Goal: Communication & Community: Share content

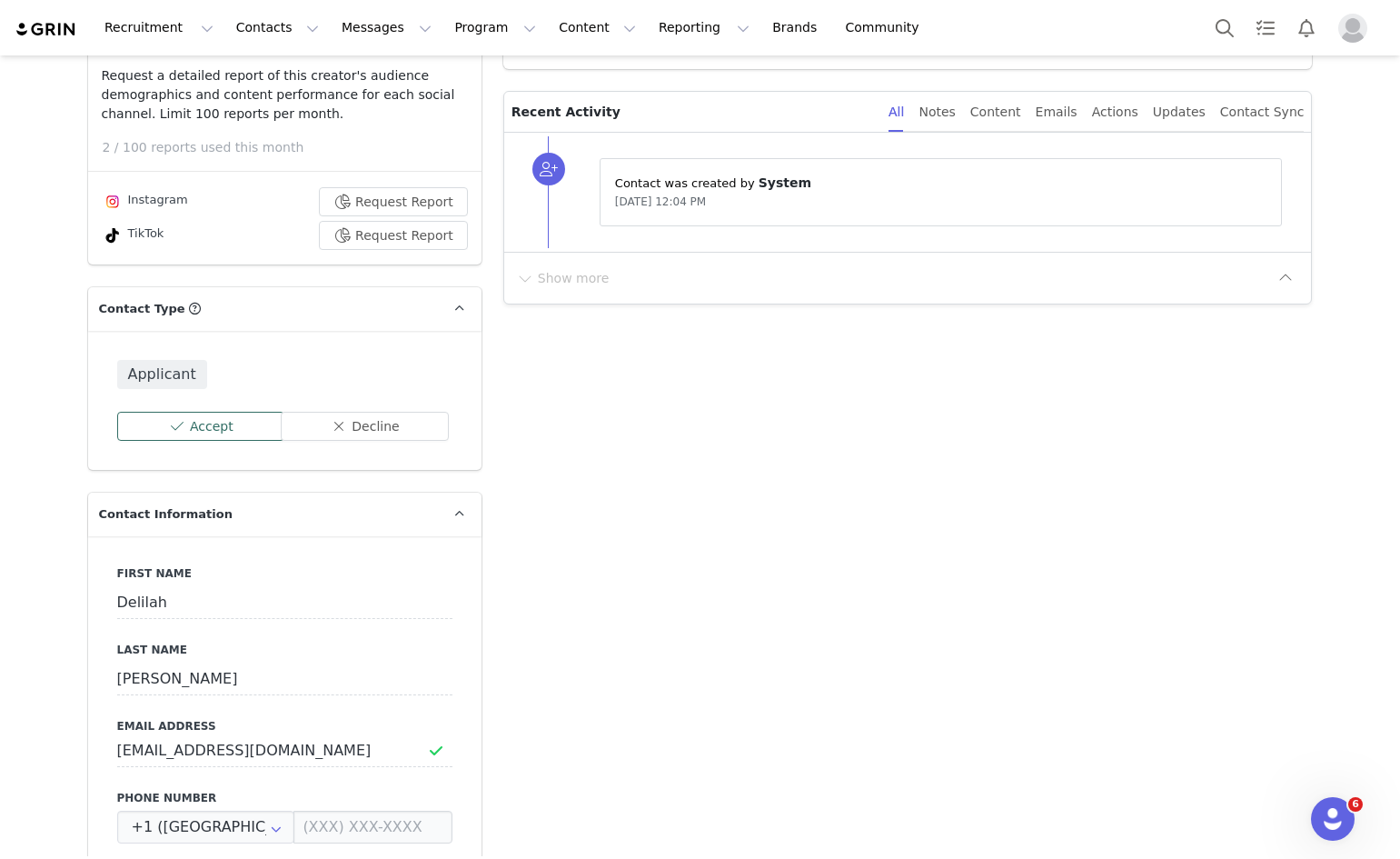
click at [210, 435] on button "Accept" at bounding box center [201, 425] width 168 height 29
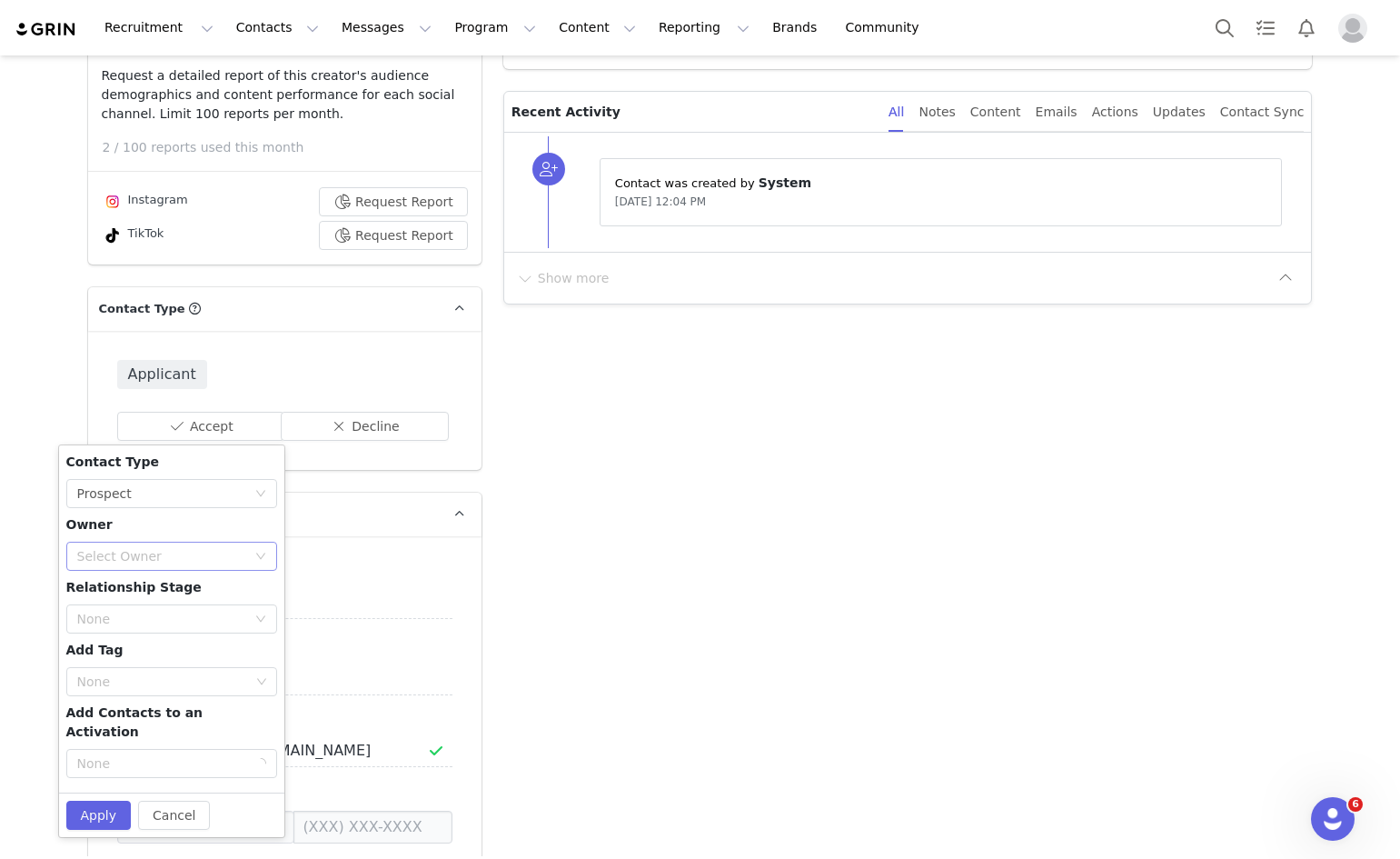
drag, startPoint x: 170, startPoint y: 539, endPoint x: 169, endPoint y: 553, distance: 14.0
click at [169, 543] on div "Contact Type None Prospect Owner Select Owner Relationship Stage None Add Tag N…" at bounding box center [172, 619] width 210 height 333
click at [169, 553] on div "Select Owner" at bounding box center [162, 556] width 169 height 18
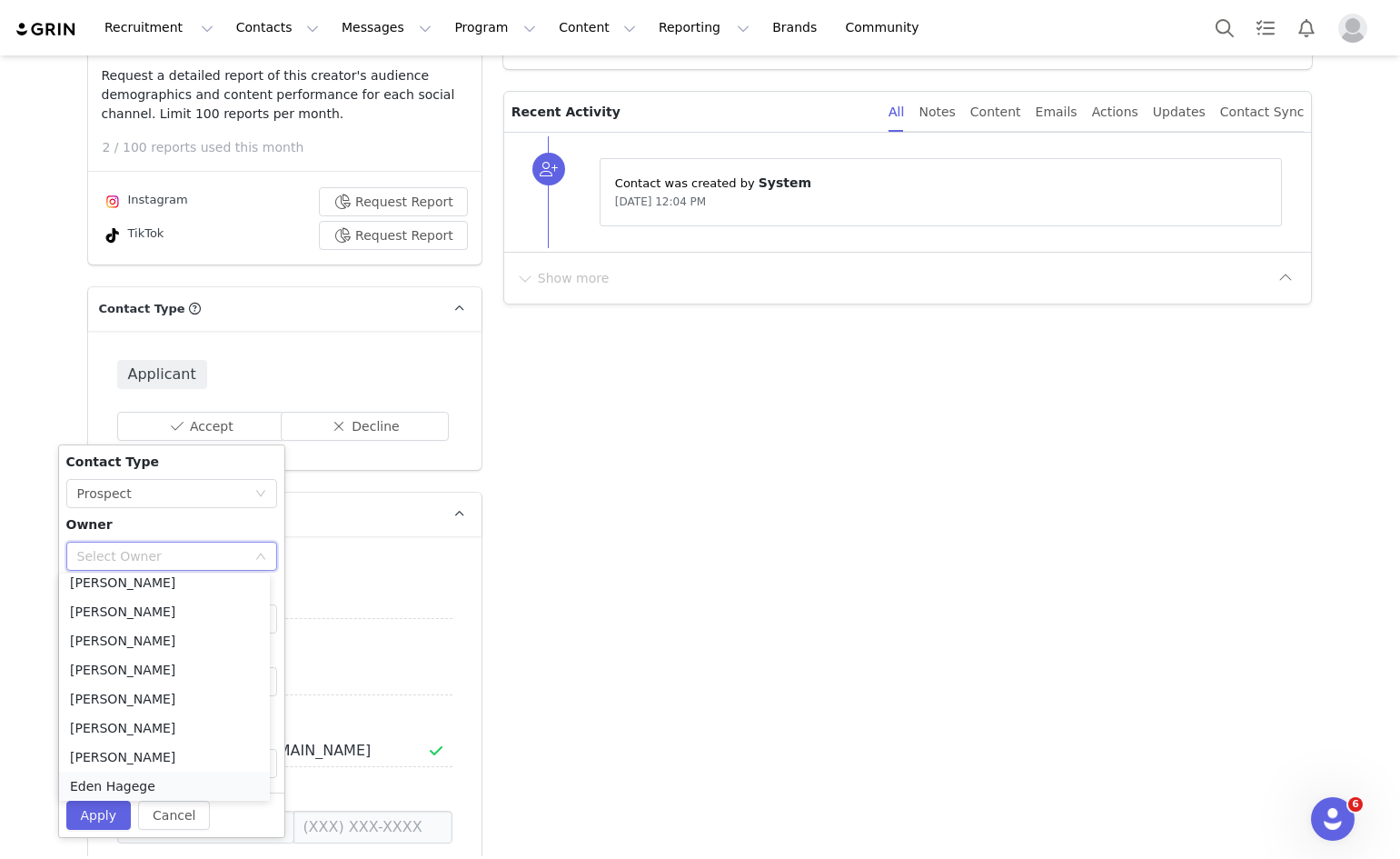
click at [103, 780] on li "Eden Hagege" at bounding box center [164, 786] width 210 height 29
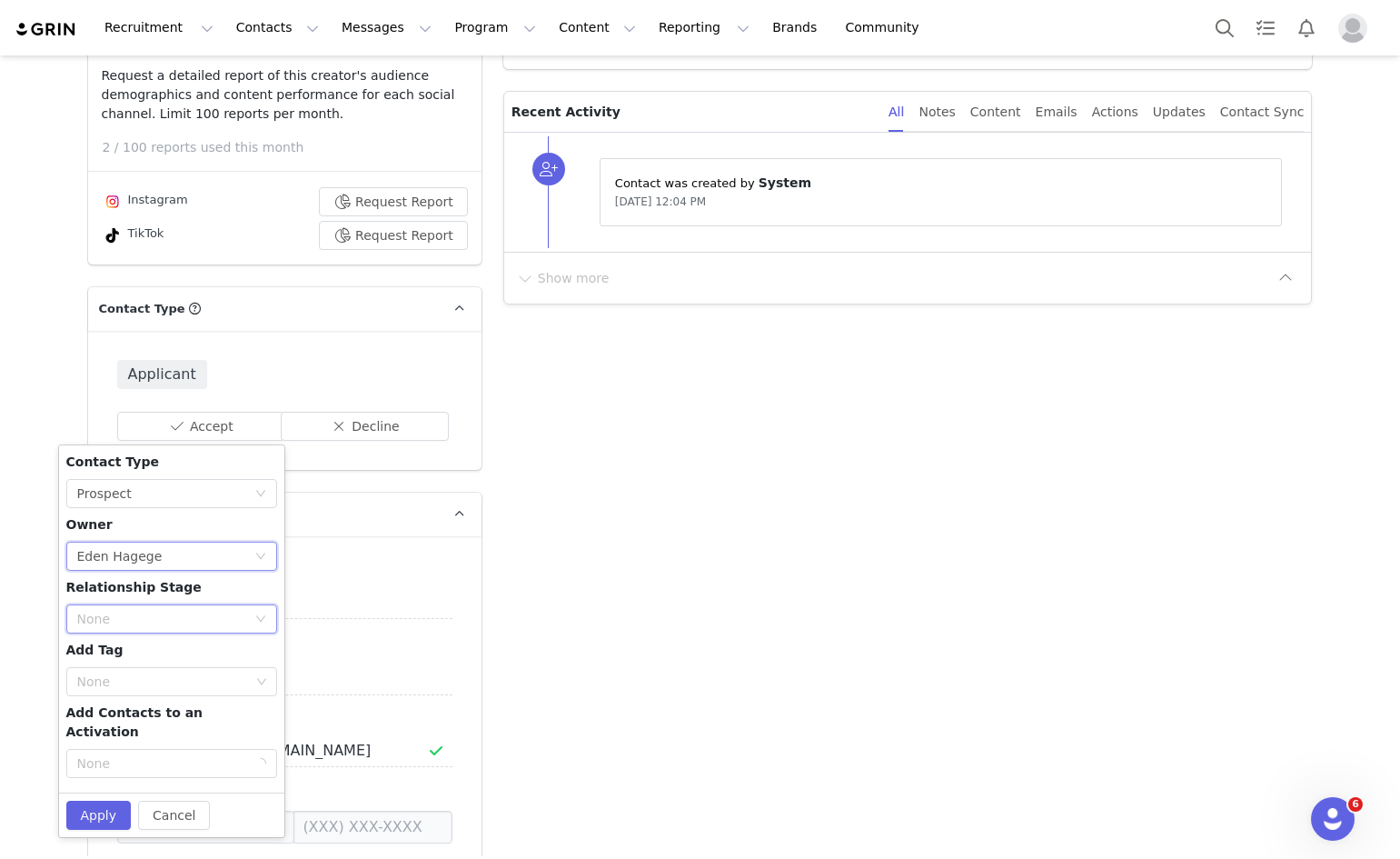
click at [148, 627] on div "None" at bounding box center [166, 618] width 177 height 27
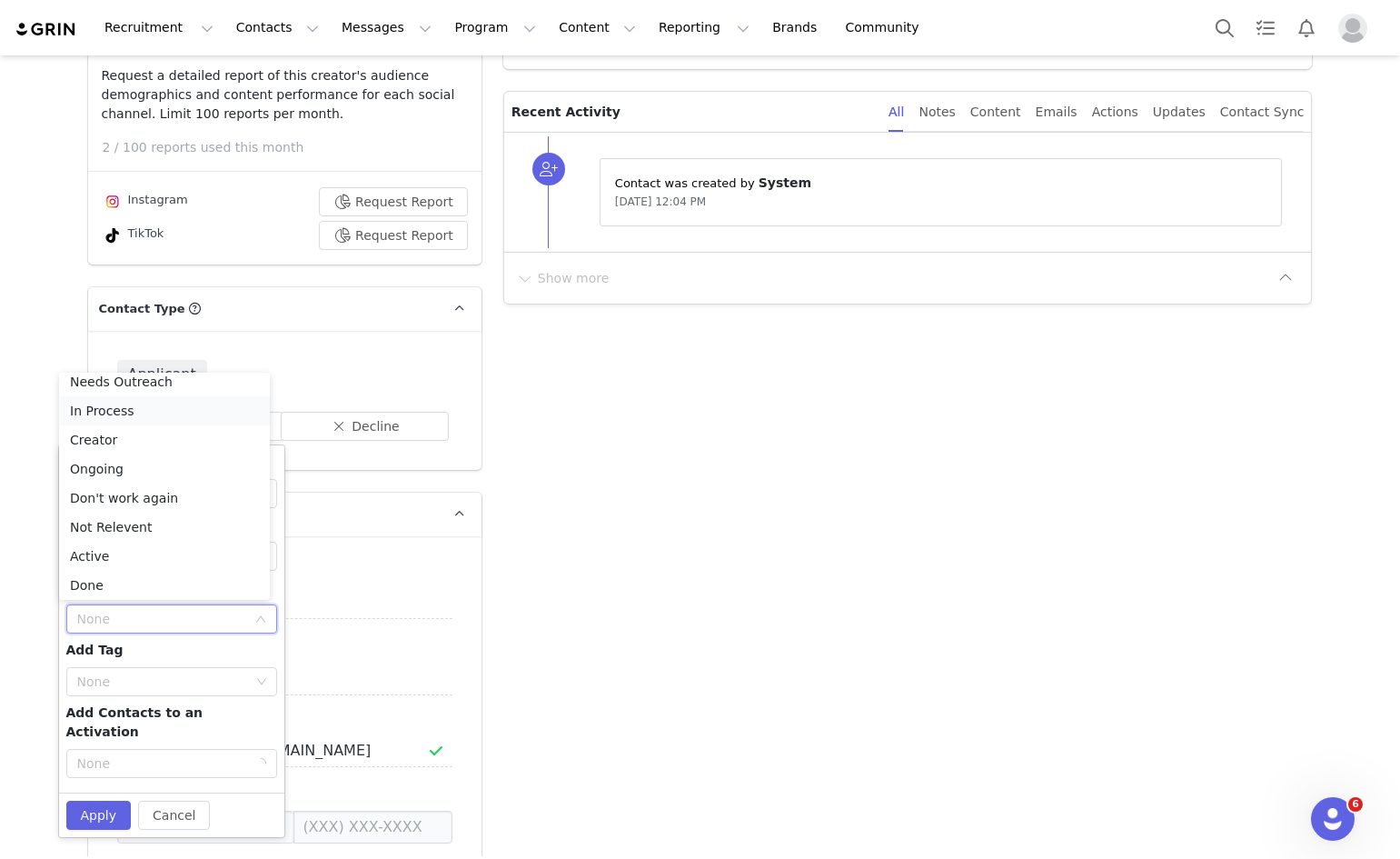
click at [102, 417] on li "In Process" at bounding box center [164, 410] width 210 height 29
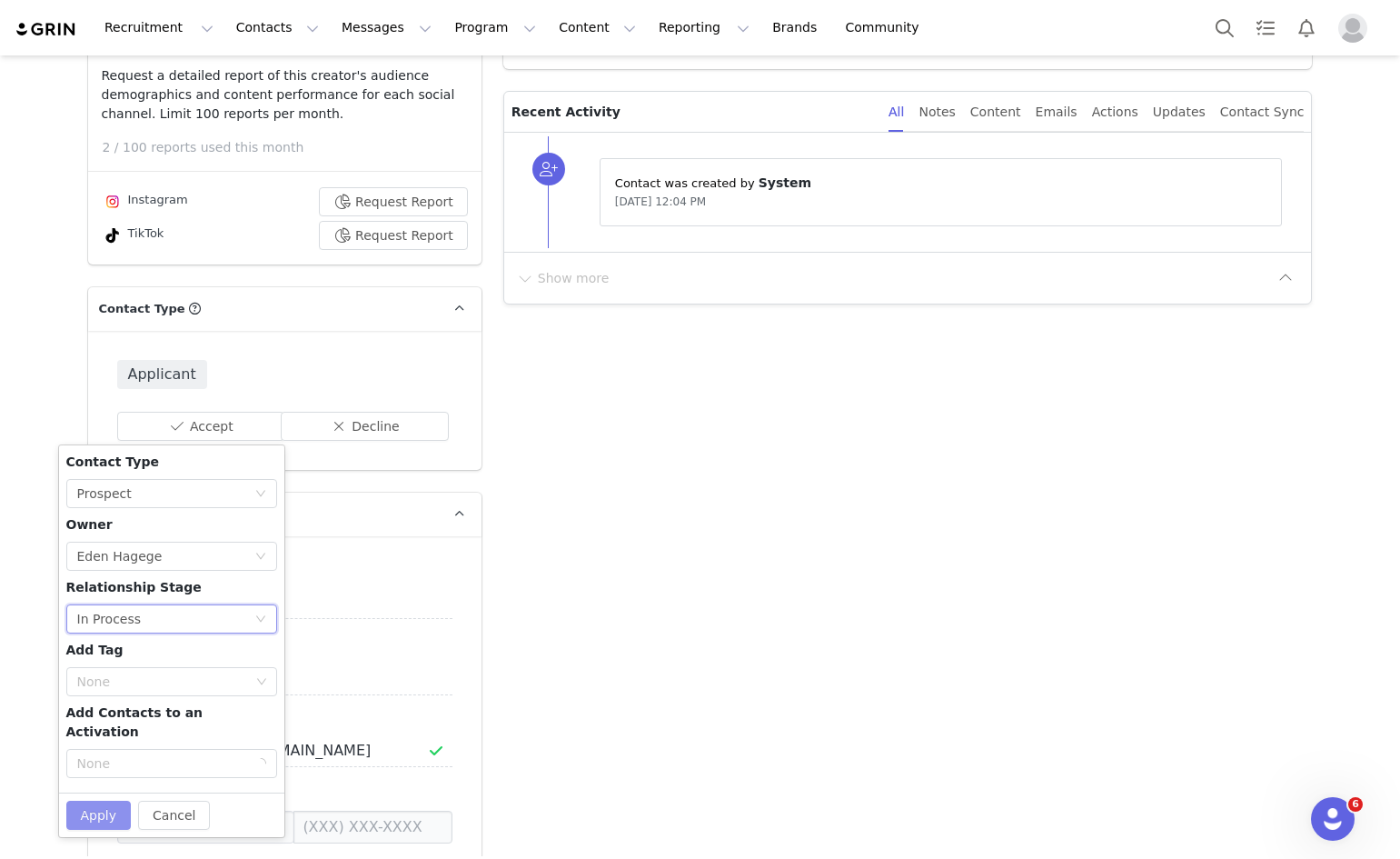
click at [74, 806] on button "Apply" at bounding box center [99, 814] width 66 height 29
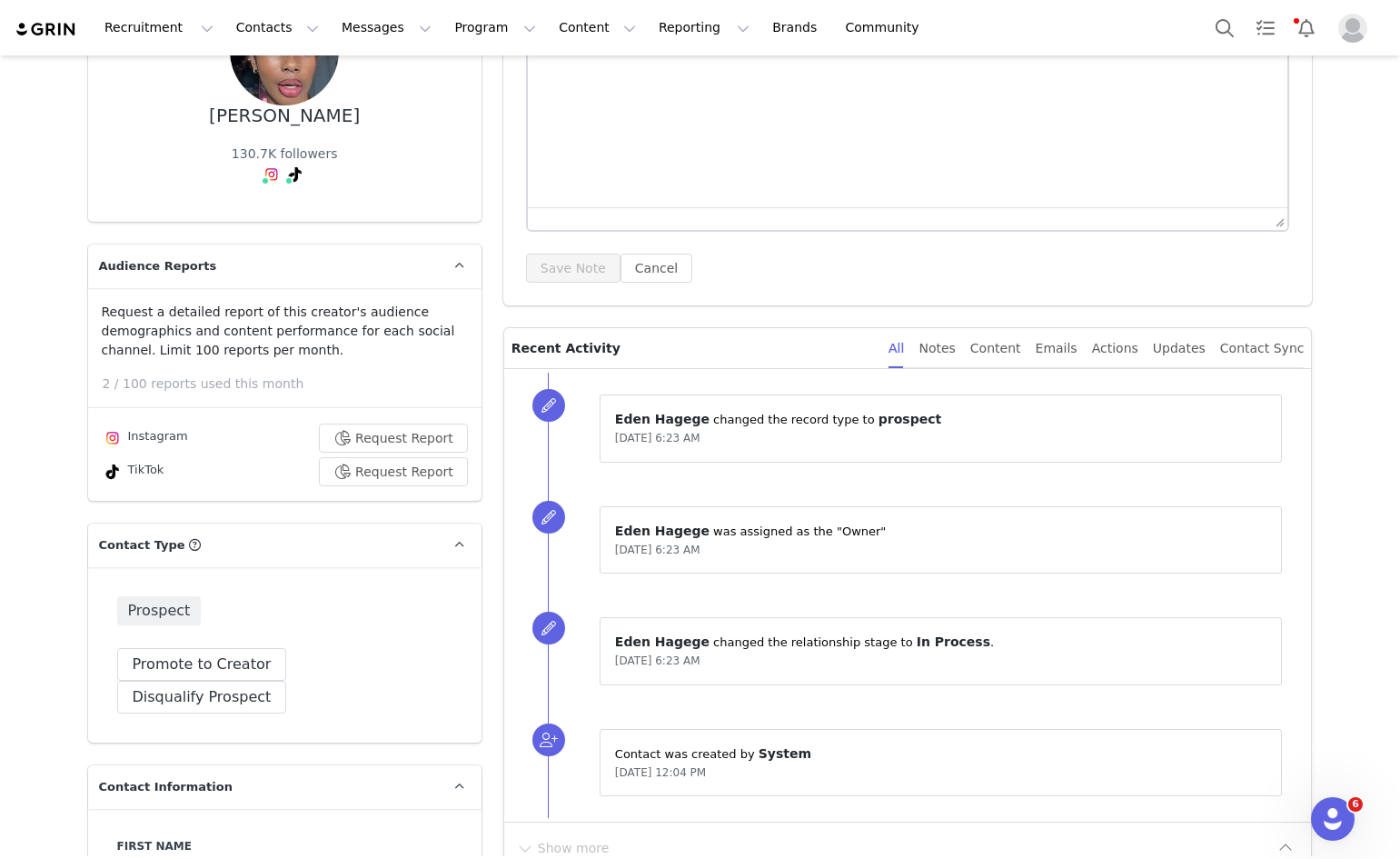
scroll to position [0, 0]
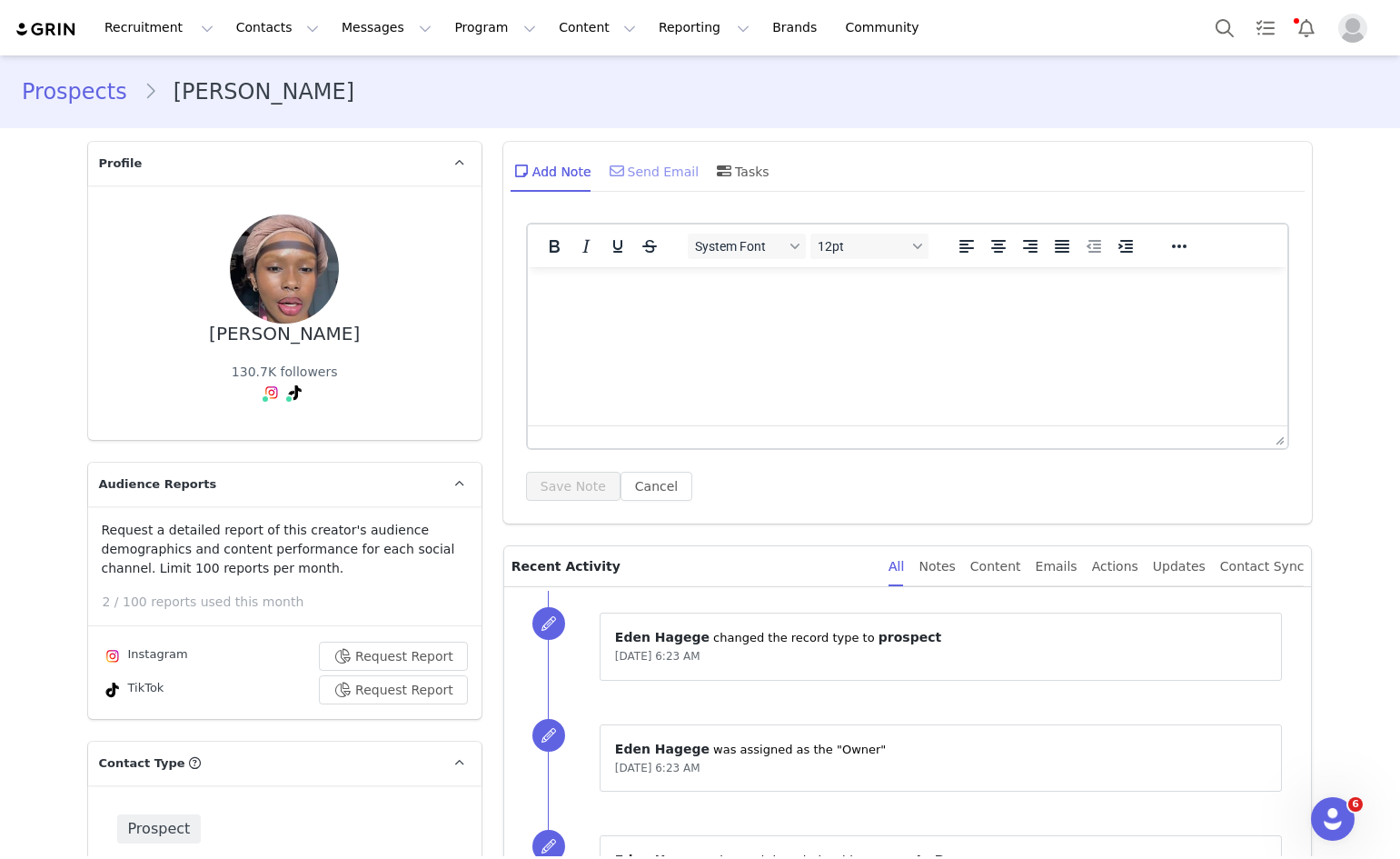
click at [610, 167] on icon at bounding box center [617, 171] width 15 height 15
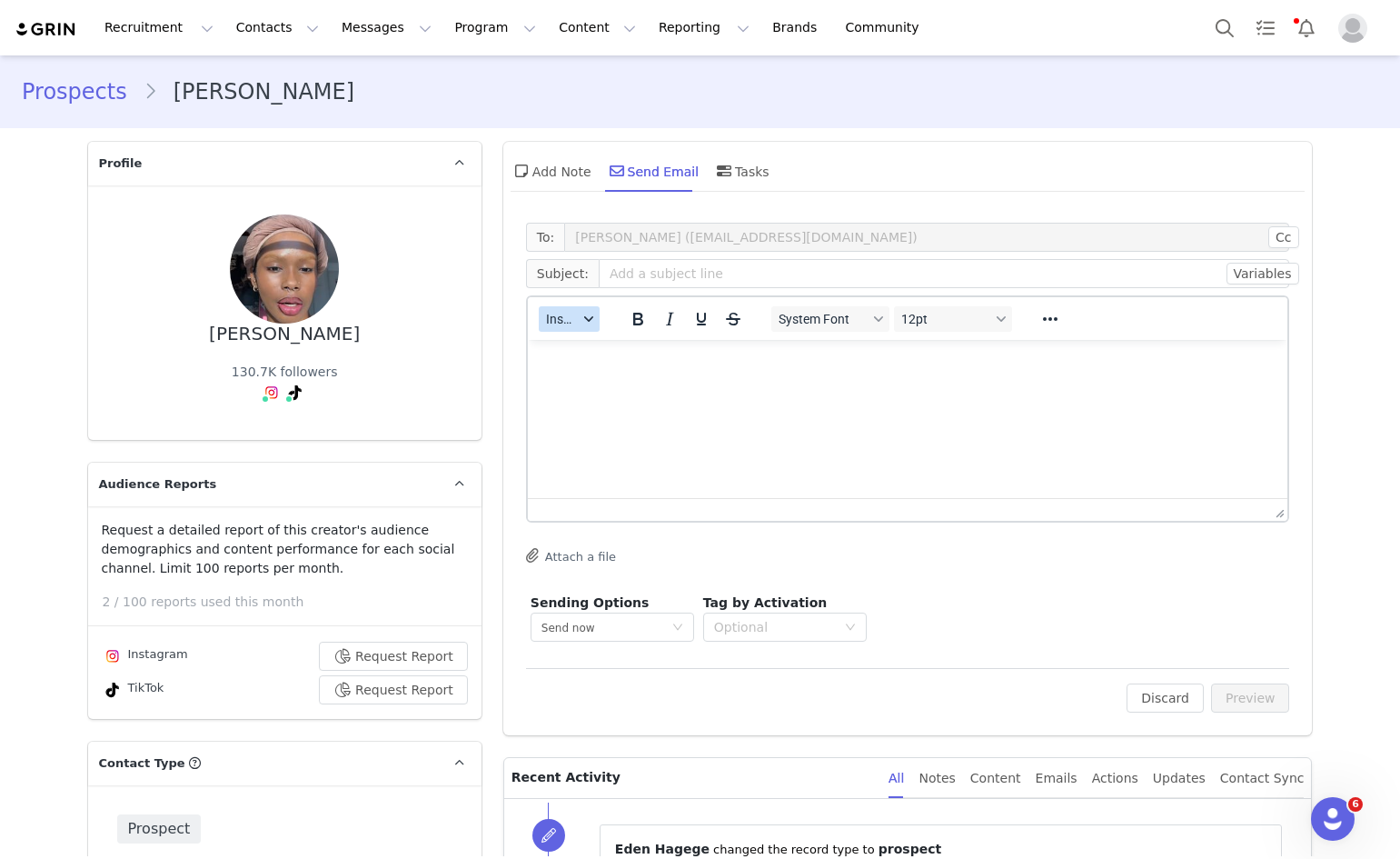
click at [539, 326] on button "Insert" at bounding box center [569, 319] width 61 height 26
drag, startPoint x: 539, startPoint y: 330, endPoint x: 545, endPoint y: 349, distance: 19.9
click at [541, 334] on div "Insert Template Insert Variable Insert Signature" at bounding box center [627, 379] width 182 height 94
click at [545, 349] on div "Insert Template" at bounding box center [627, 351] width 182 height 29
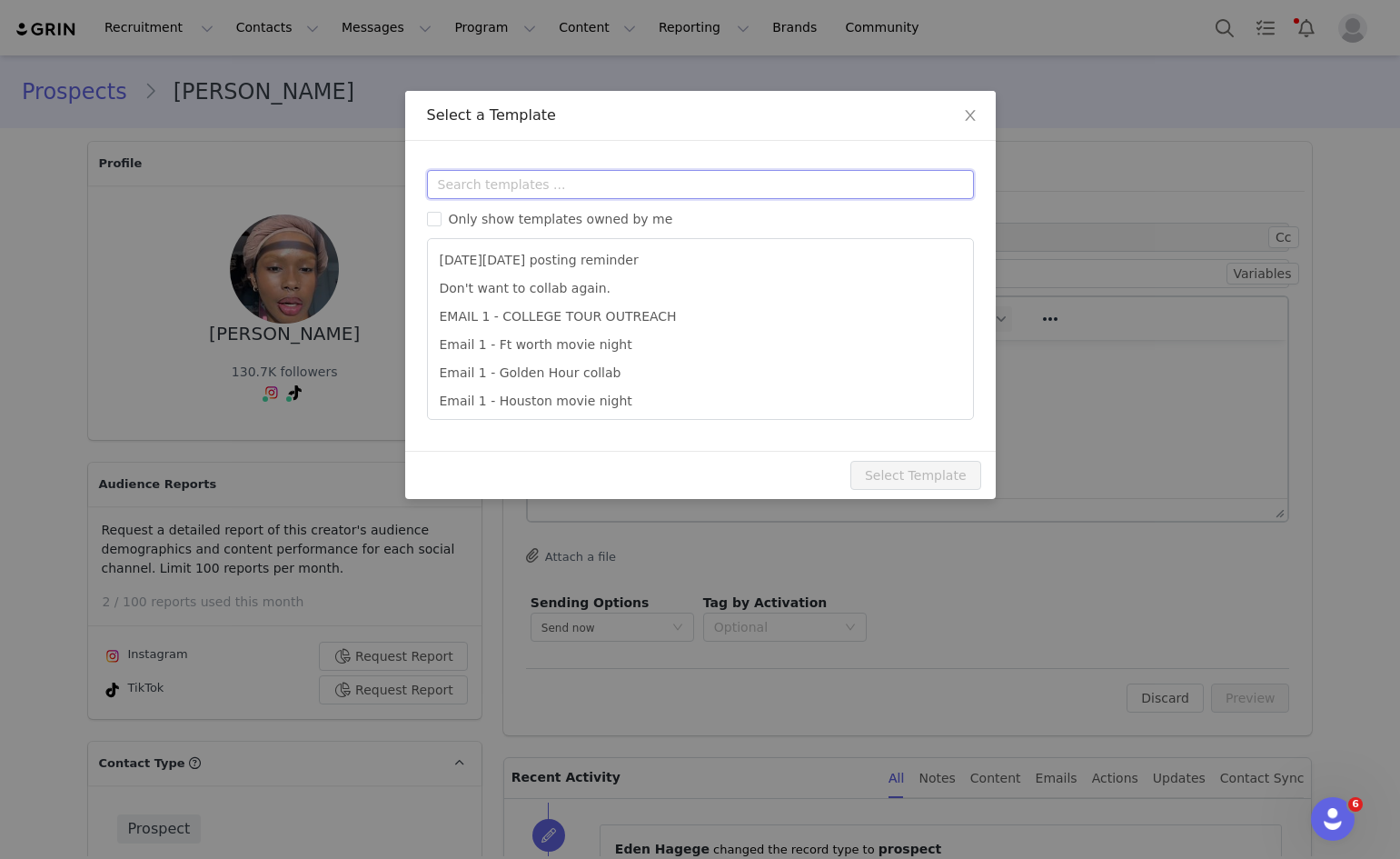
click at [572, 198] on input "text" at bounding box center [700, 184] width 547 height 29
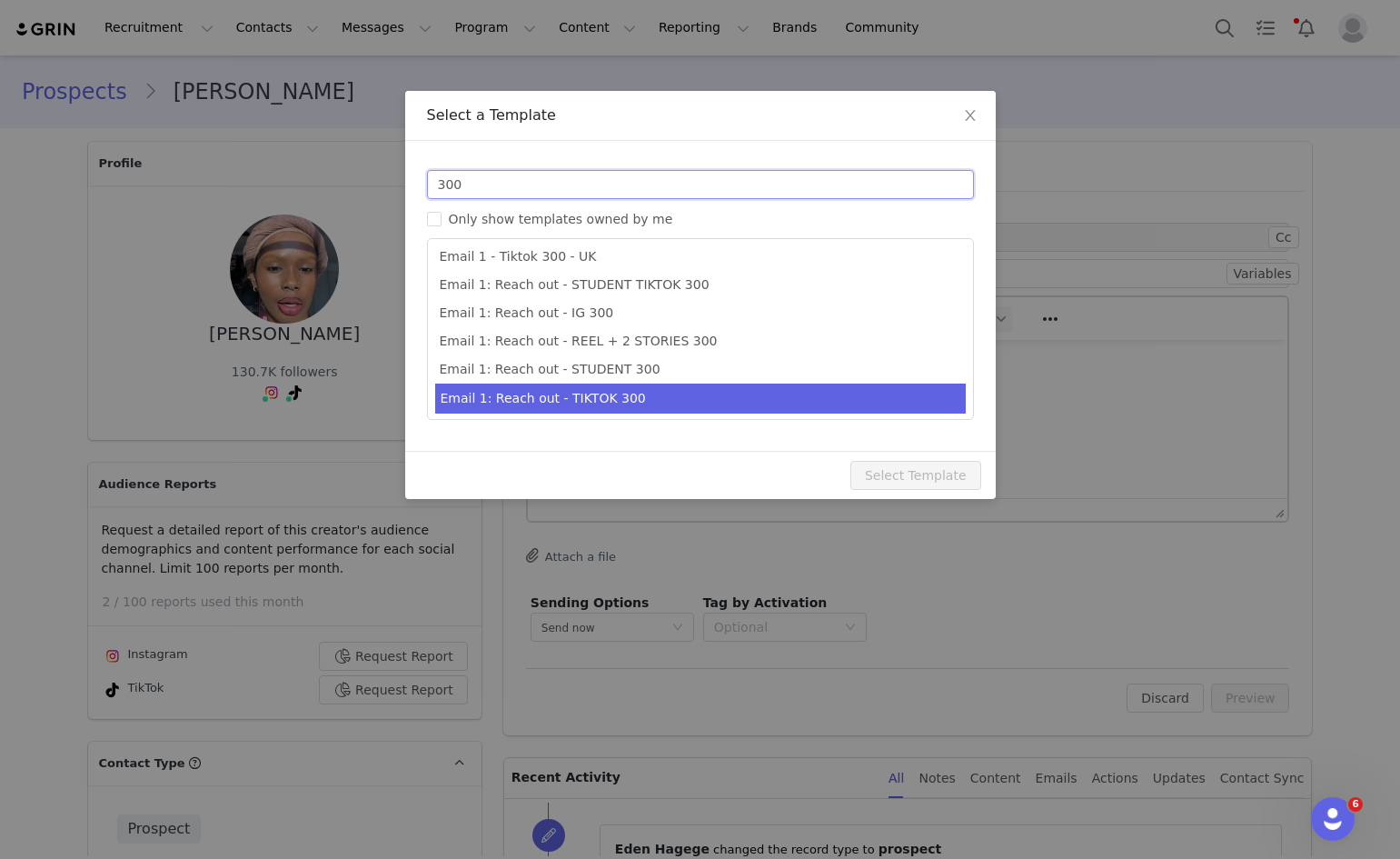
scroll to position [34, 0]
type input "300"
click at [532, 400] on li "Email 1: Reach out - TIKTOK 300" at bounding box center [700, 396] width 530 height 30
type input "Collab with Edikted 🧡🤎💛"
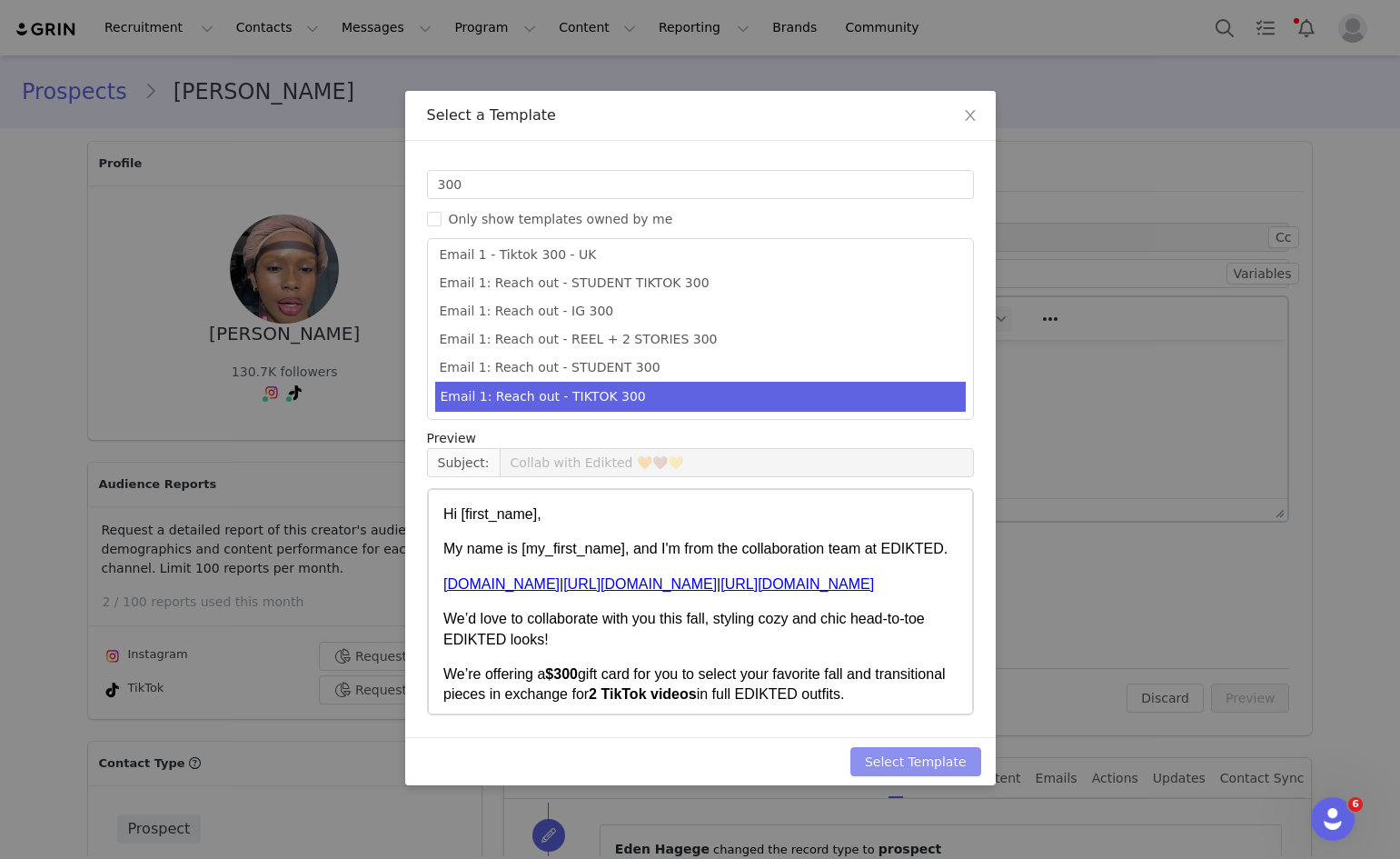
click at [903, 753] on button "Select Template" at bounding box center [915, 761] width 131 height 29
type input "Collab with Edikted 🧡🤎💛"
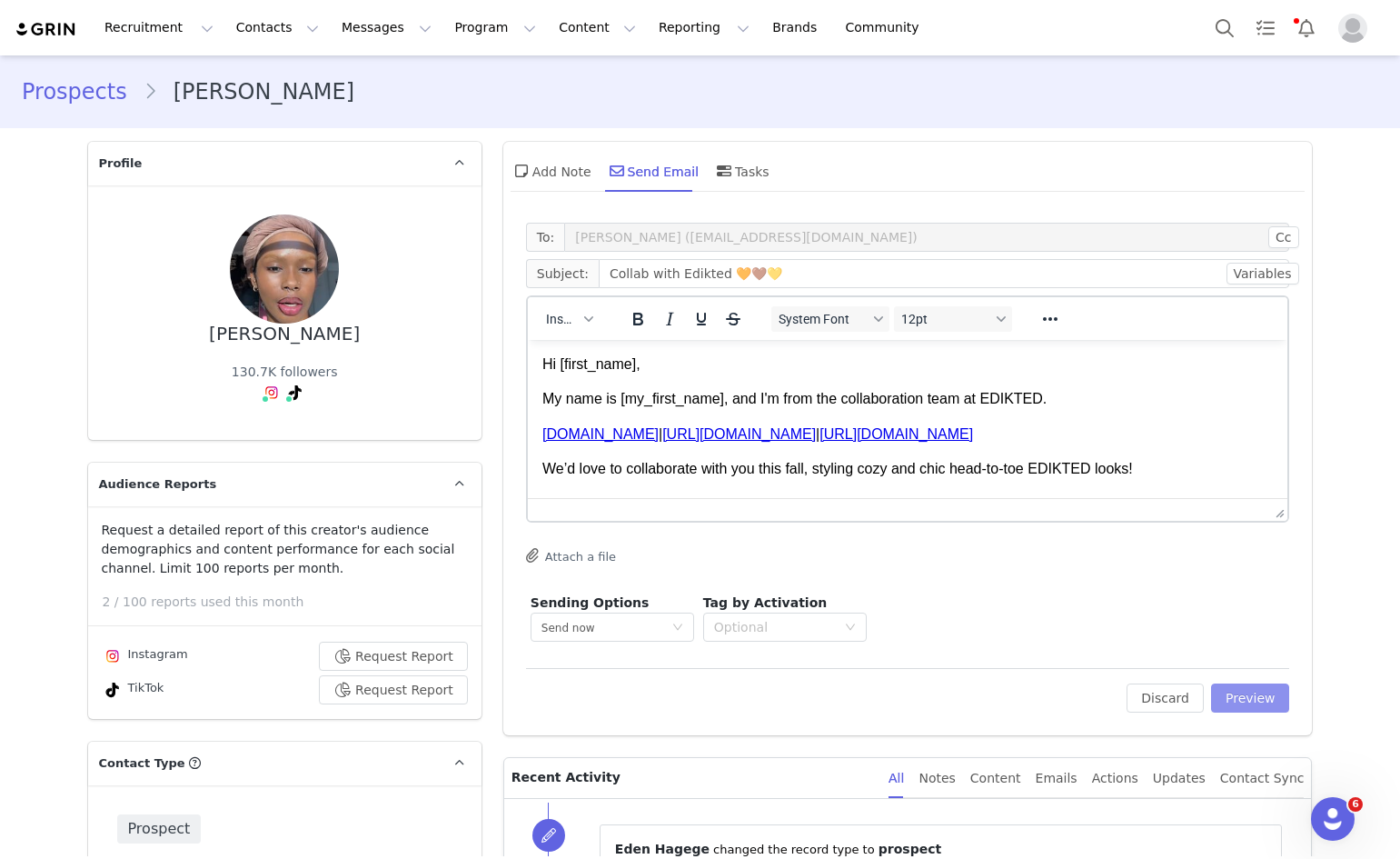
click at [1212, 703] on button "Preview" at bounding box center [1251, 697] width 79 height 29
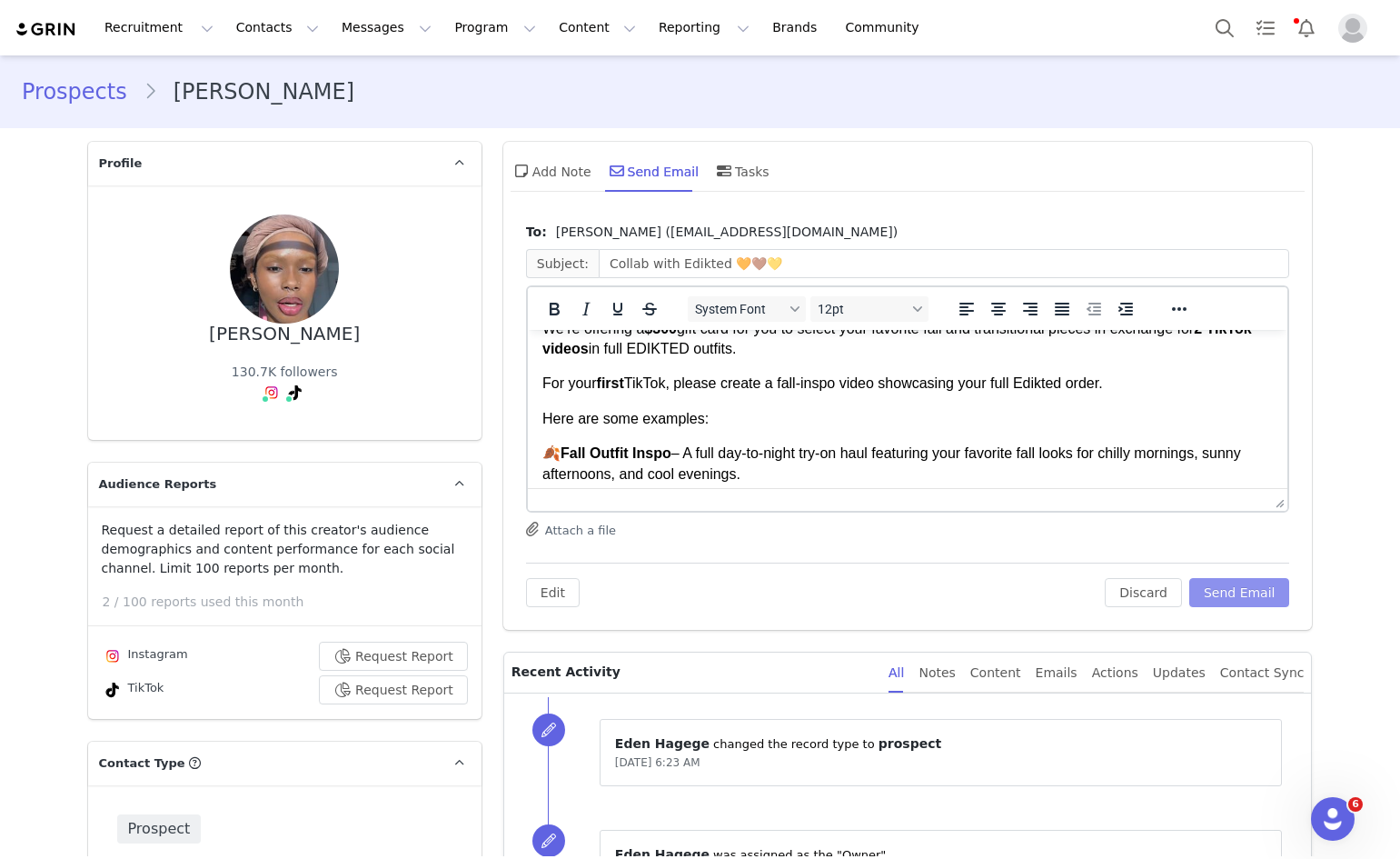
scroll to position [182, 0]
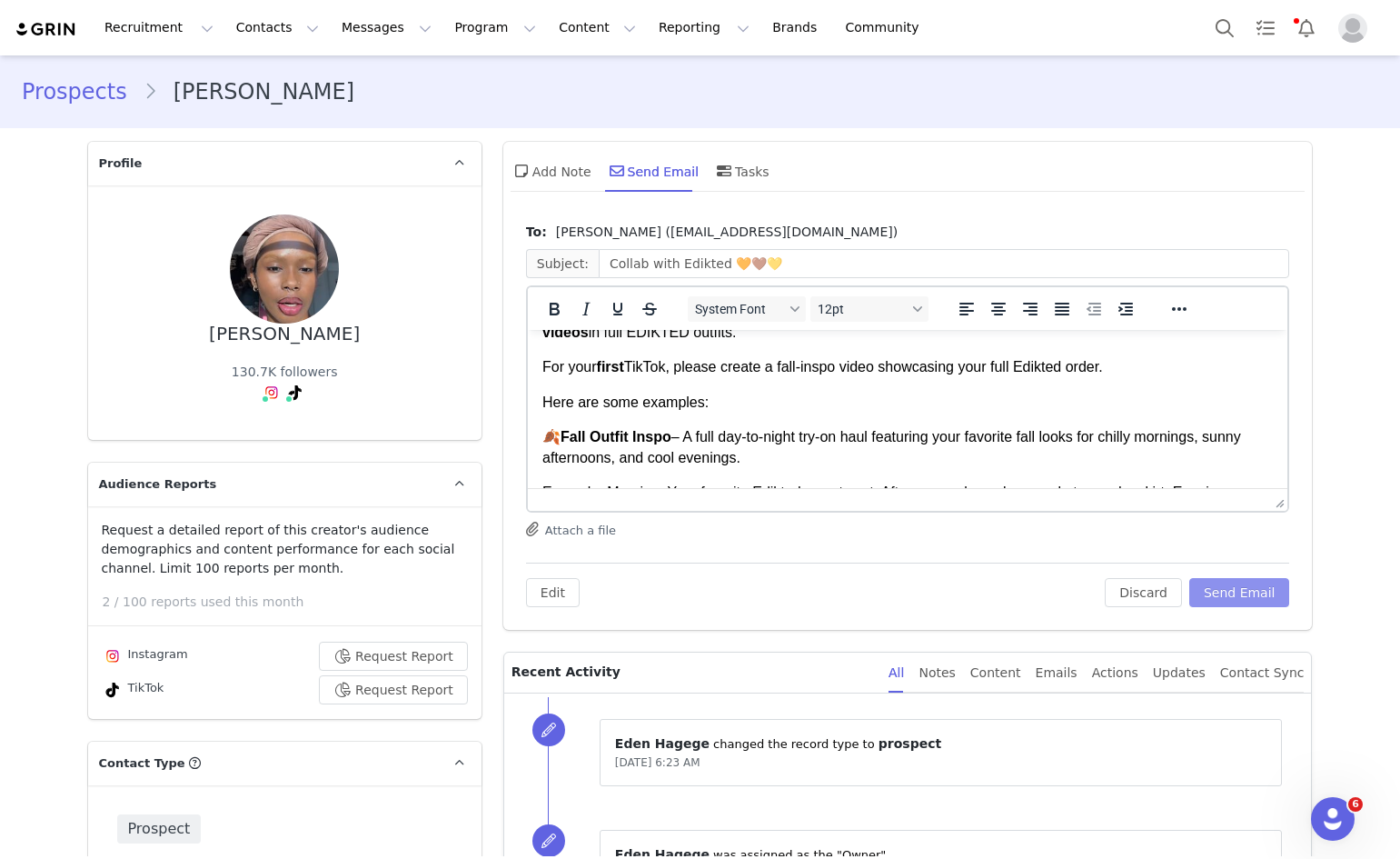
click at [1222, 598] on button "Send Email" at bounding box center [1240, 592] width 101 height 29
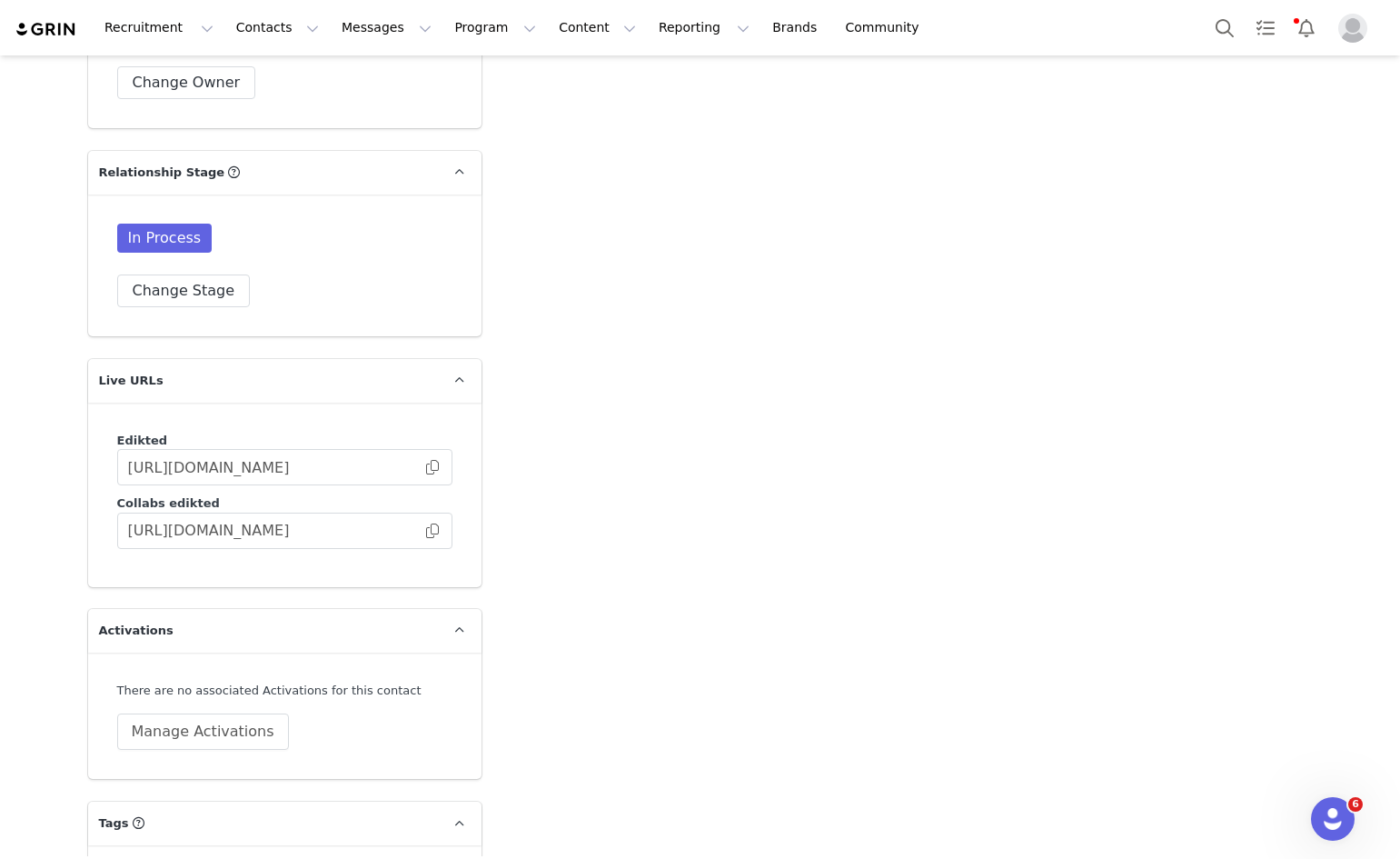
scroll to position [4753, 0]
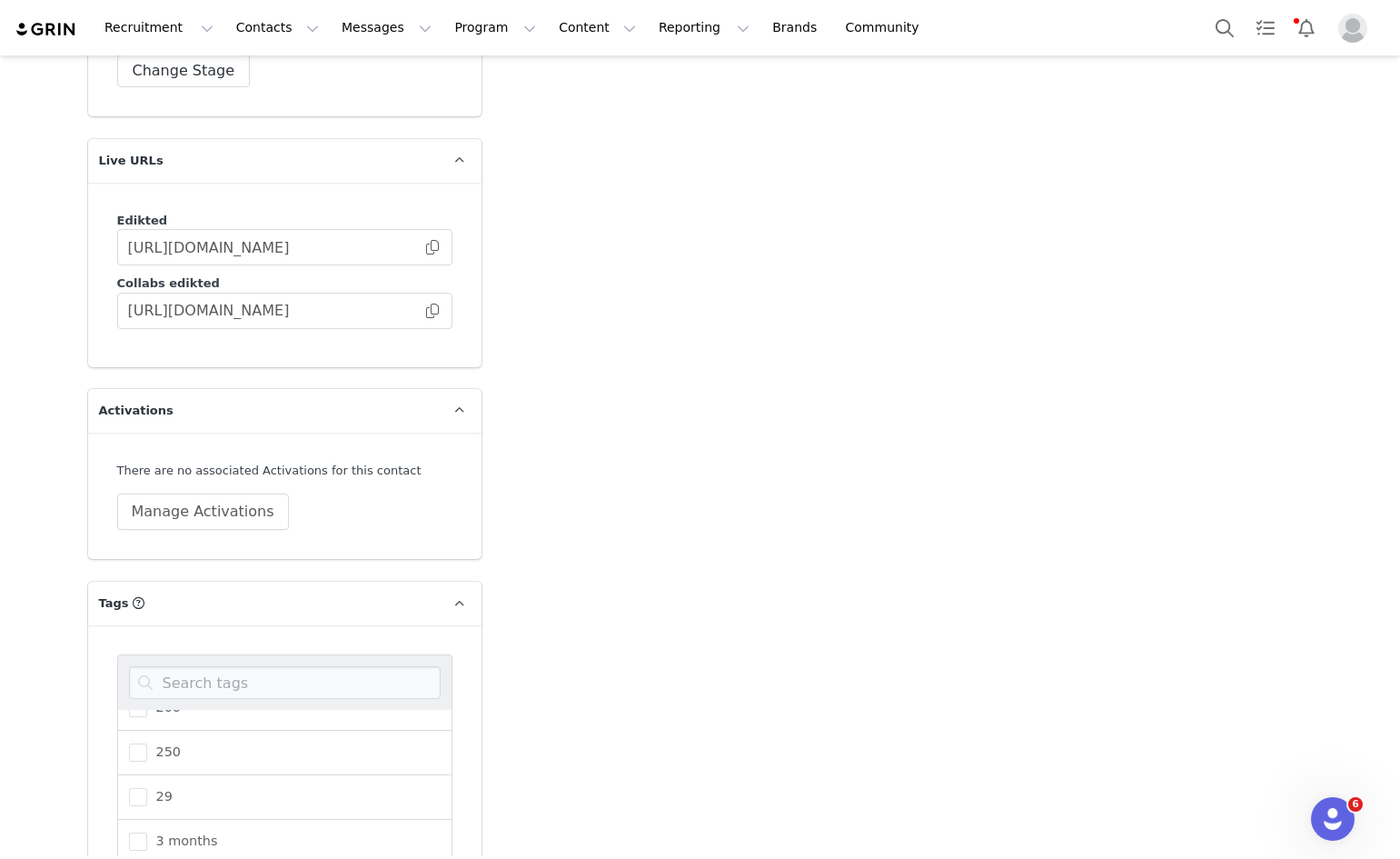
scroll to position [363, 0]
click at [249, 666] on input at bounding box center [285, 682] width 312 height 33
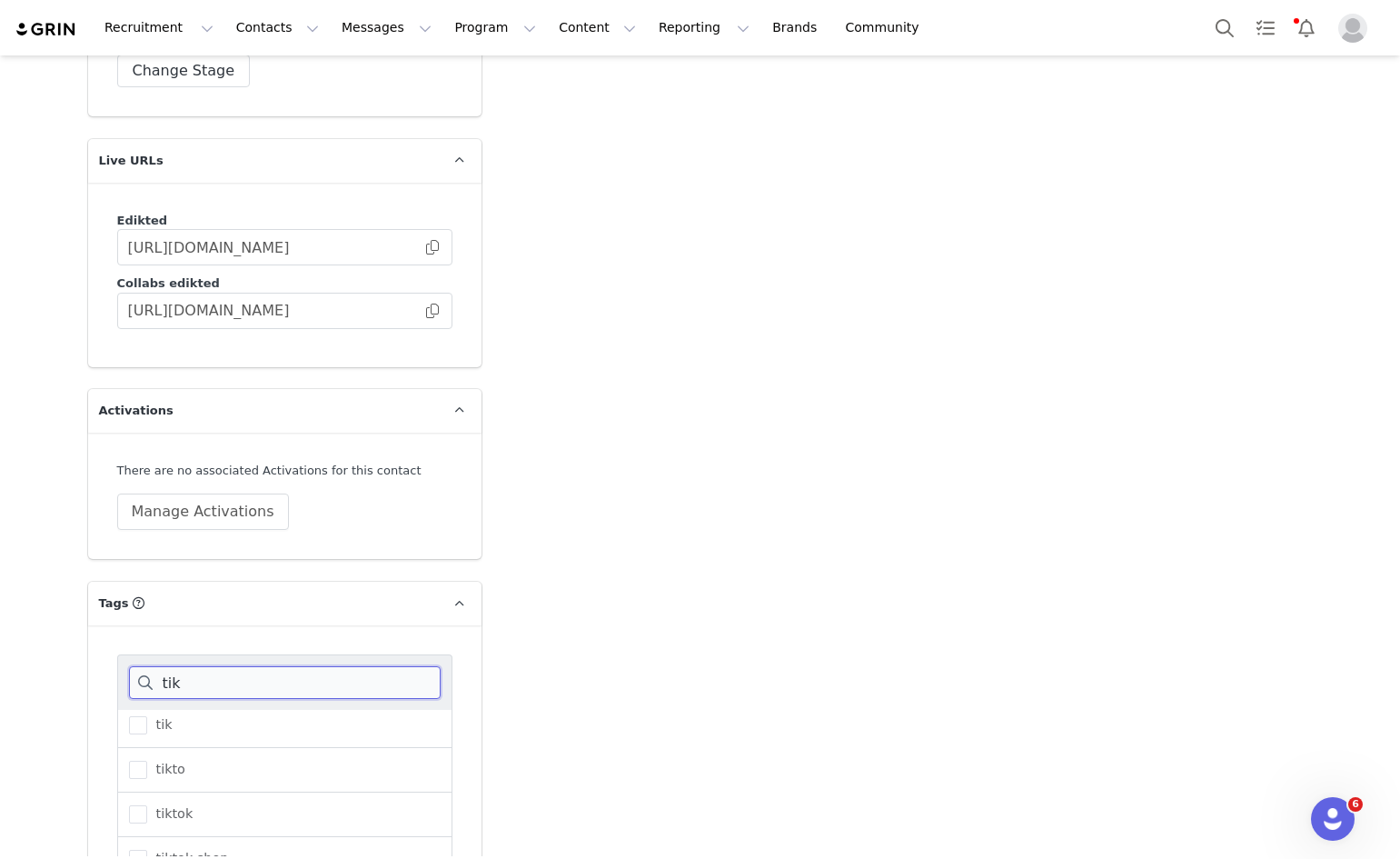
scroll to position [0, 0]
type input "tik"
click at [176, 844] on div "tiktok" at bounding box center [285, 866] width 336 height 45
click at [147, 857] on span "tiktok" at bounding box center [170, 865] width 47 height 17
click at [147, 857] on input "tiktok" at bounding box center [147, 857] width 0 height 0
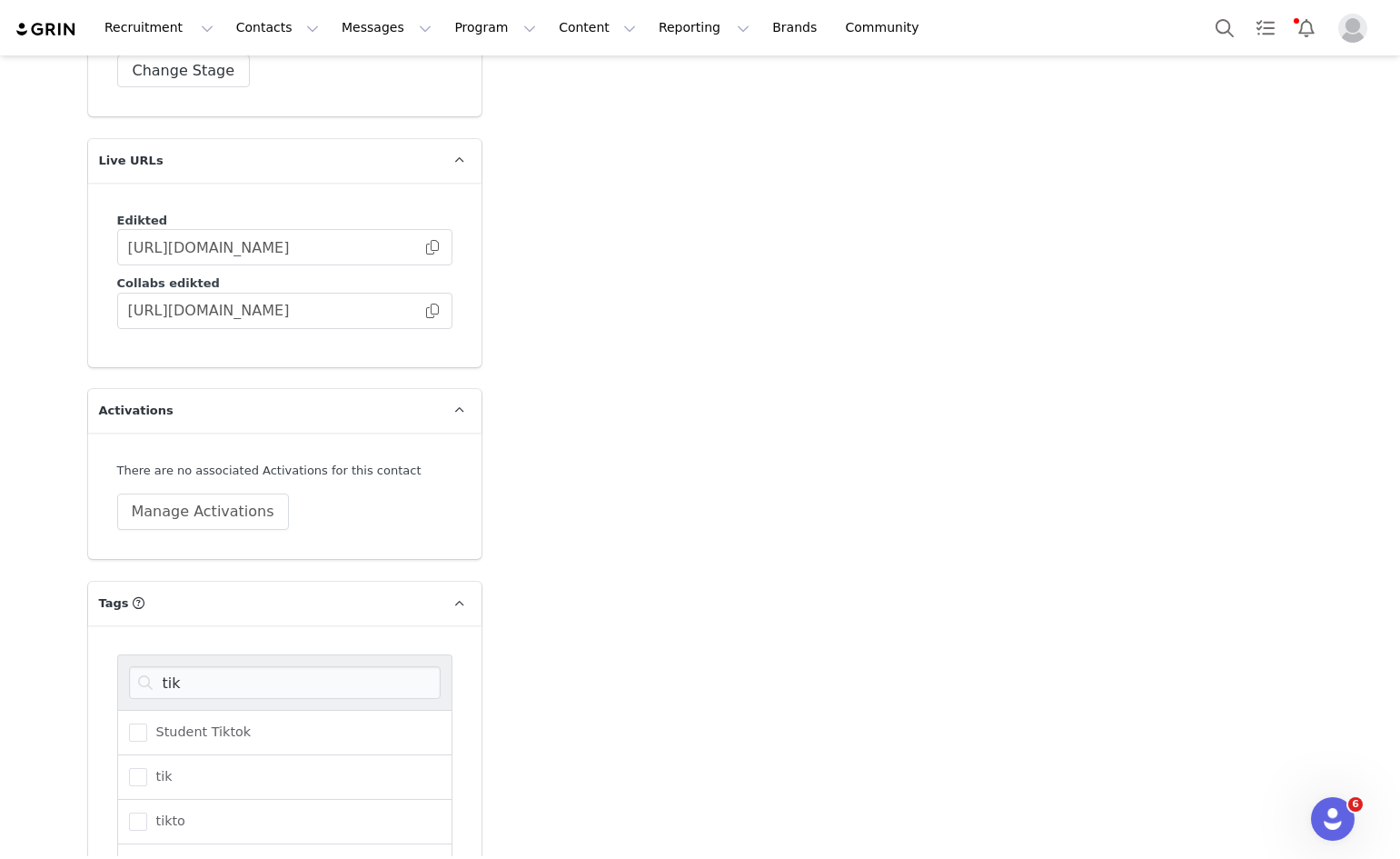
click at [207, 625] on div "tik Student Tiktok tik tikto tiktok tiktok shop Manage Tags Save Tags Cancel" at bounding box center [285, 848] width 393 height 447
drag, startPoint x: 207, startPoint y: 546, endPoint x: 200, endPoint y: 571, distance: 26.0
click at [202, 625] on div "tik Student Tiktok tik tikto tiktok tiktok shop Manage Tags Save Tags Cancel" at bounding box center [285, 848] width 393 height 447
click at [200, 666] on input "tik" at bounding box center [285, 682] width 312 height 33
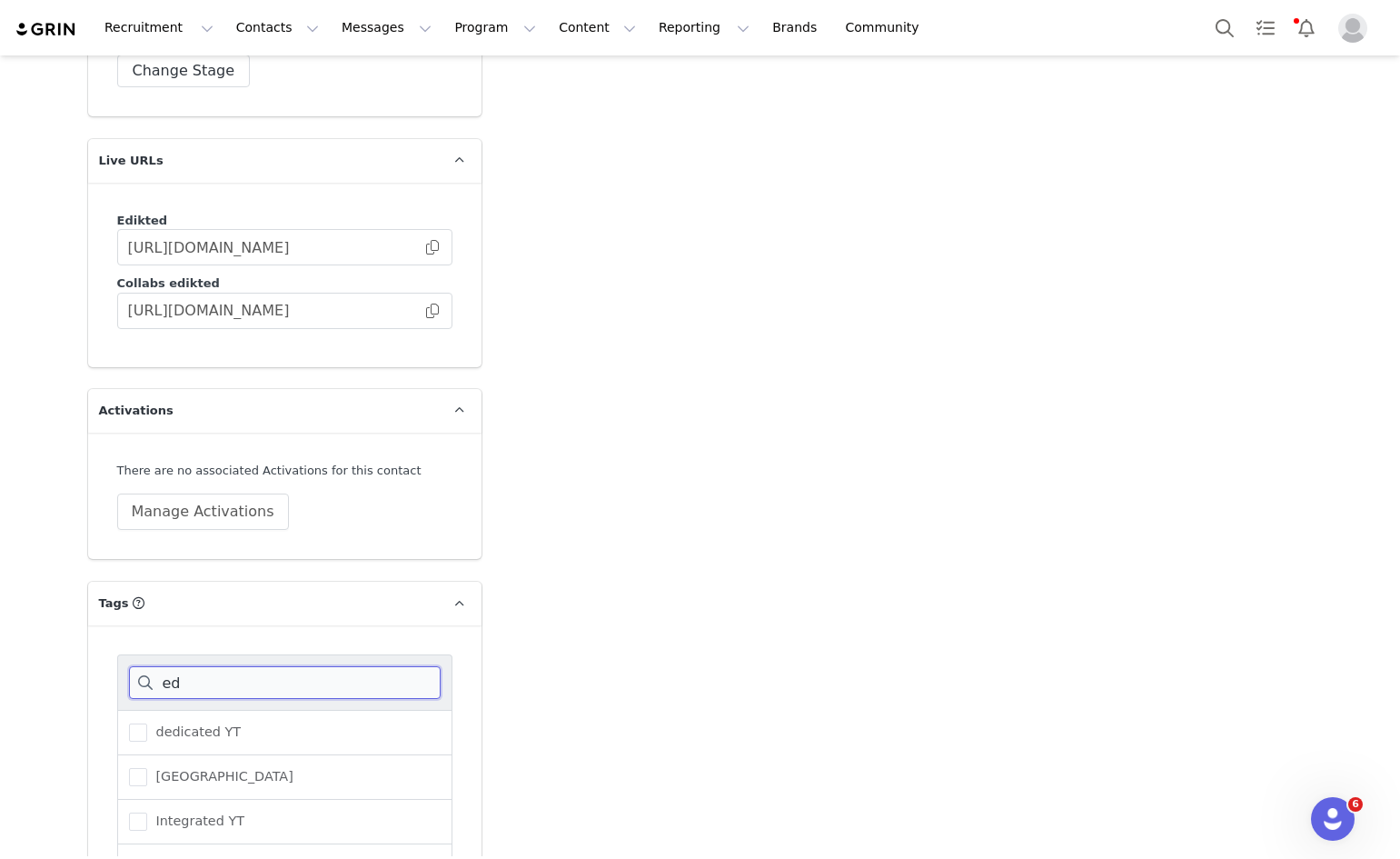
type input "e"
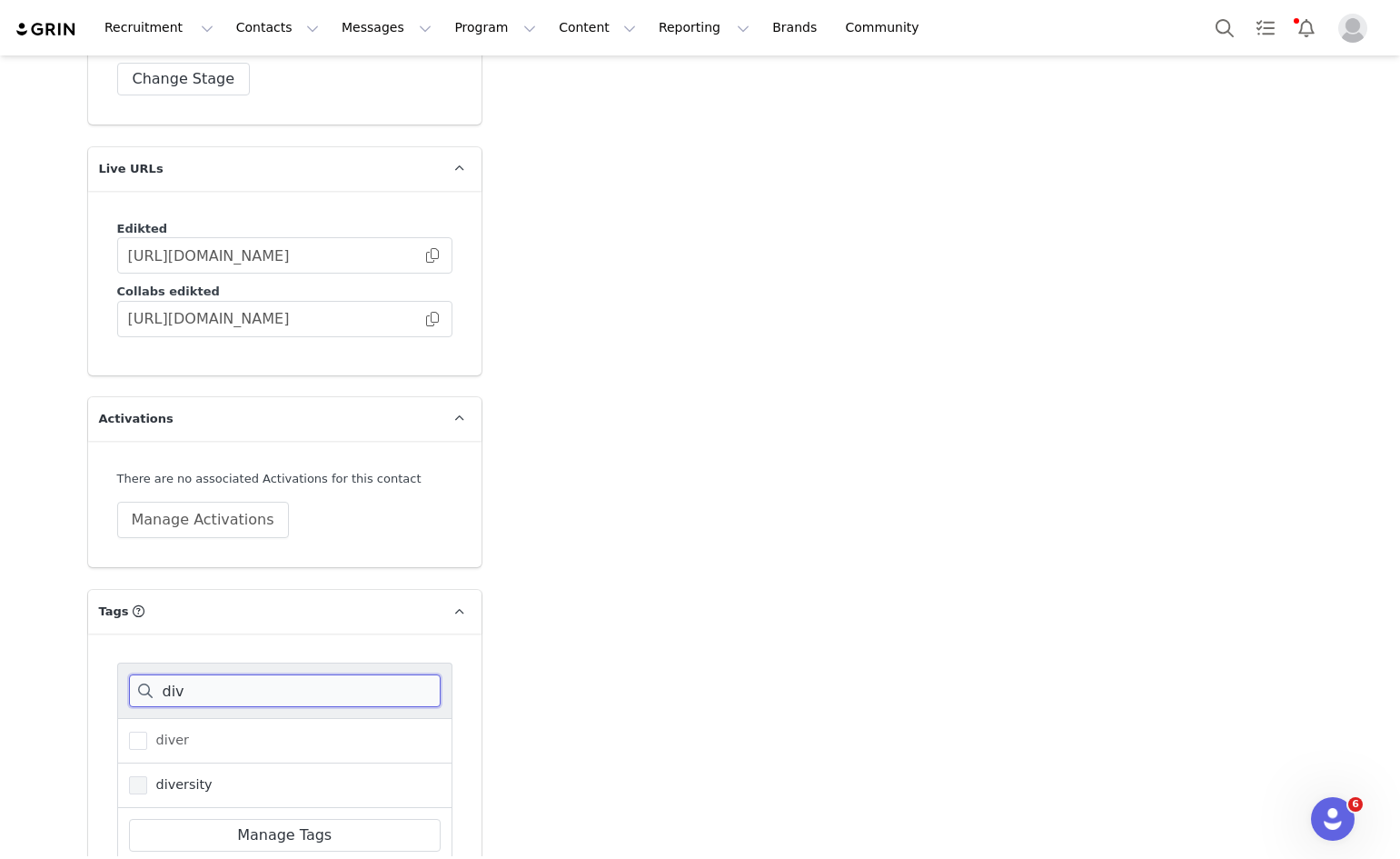
type input "div"
click at [189, 776] on span "diversity" at bounding box center [180, 784] width 66 height 17
click at [147, 776] on input "diversity" at bounding box center [147, 776] width 0 height 0
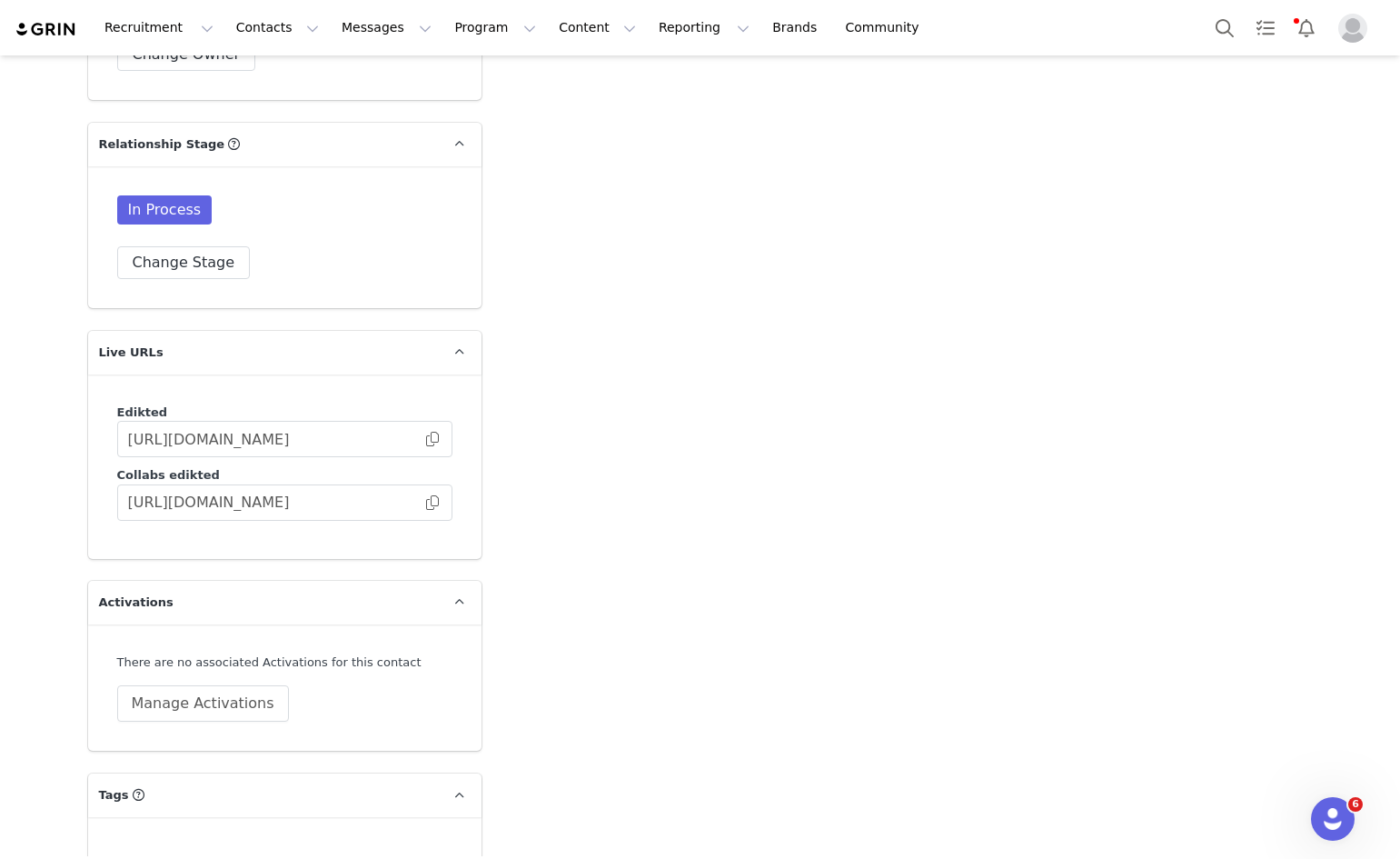
scroll to position [4771, 0]
